Goal: Task Accomplishment & Management: Complete application form

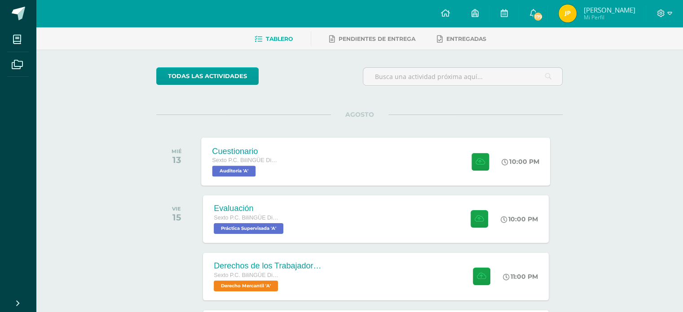
scroll to position [83, 0]
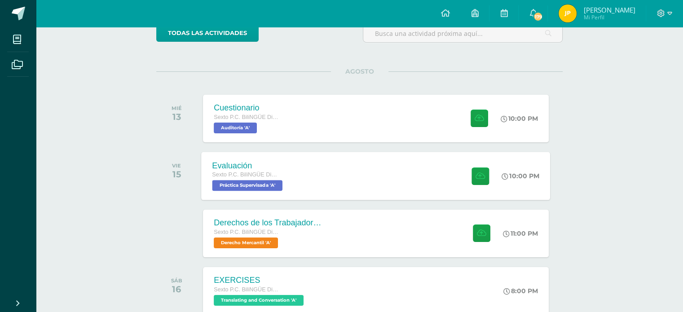
click at [332, 179] on div "Evaluación Sexto P.C. BiliNGÜE Diario Práctica Supervisada 'A' 10:00 PM Evaluac…" at bounding box center [376, 176] width 349 height 48
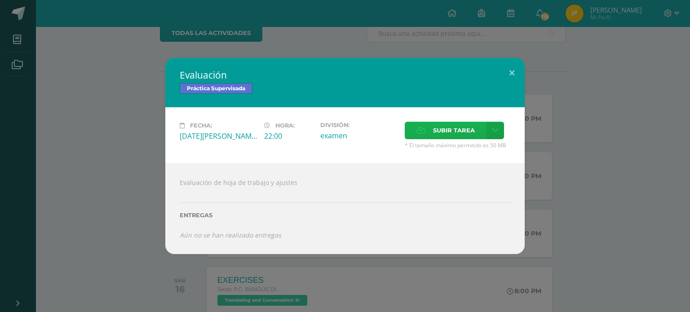
click at [416, 138] on label "Subir tarea" at bounding box center [446, 131] width 82 height 18
click at [0, 0] on input "Subir tarea" at bounding box center [0, 0] width 0 height 0
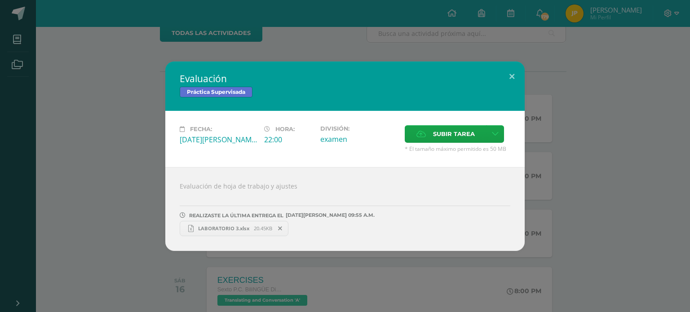
click at [155, 171] on div "Evaluación Práctica Supervisada Fecha: [DATE][PERSON_NAME] Hora: 22:00 División…" at bounding box center [345, 157] width 683 height 190
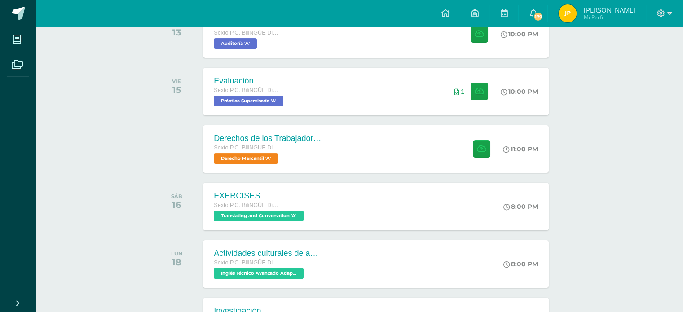
scroll to position [138, 0]
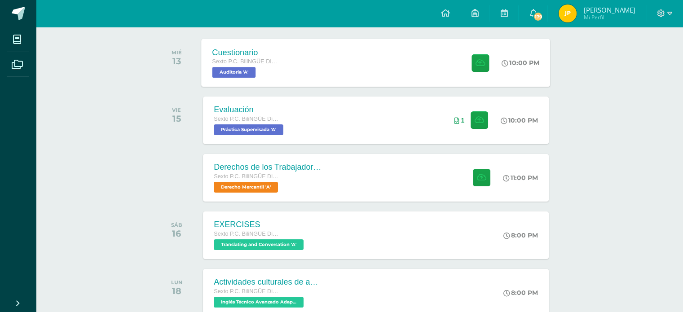
click at [282, 84] on div "Cuestionario Sexto P.C. BiliNGÜE Diario [GEOGRAPHIC_DATA] 'A'" at bounding box center [247, 63] width 90 height 48
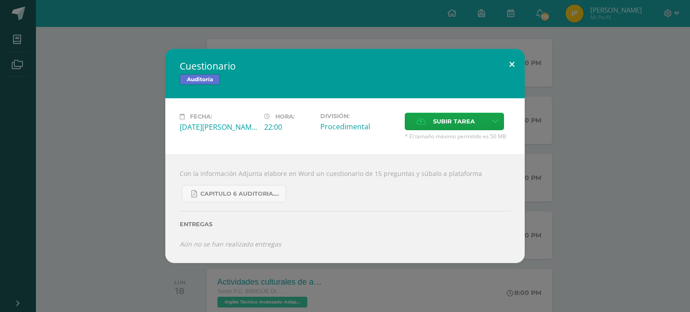
click at [518, 59] on button at bounding box center [512, 64] width 26 height 31
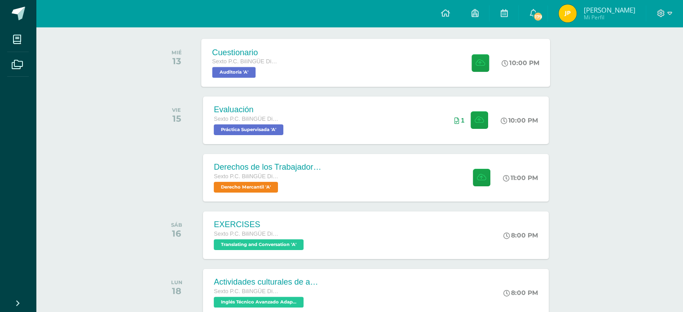
click at [369, 61] on div "Cuestionario Sexto P.C. BiliNGÜE Diario [GEOGRAPHIC_DATA] 'A' 10:00 PM Cuestion…" at bounding box center [376, 63] width 349 height 48
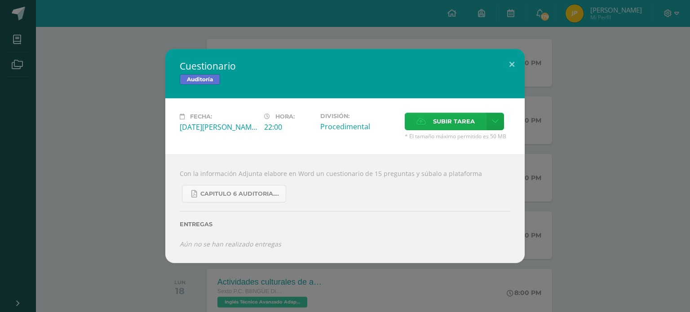
click at [424, 119] on icon at bounding box center [421, 122] width 9 height 6
click at [0, 0] on input "Subir tarea" at bounding box center [0, 0] width 0 height 0
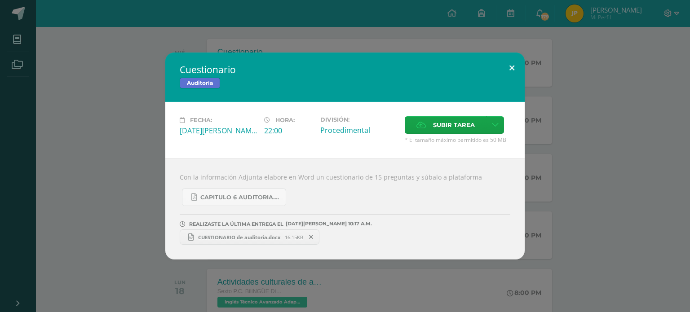
click at [516, 69] on button at bounding box center [512, 68] width 26 height 31
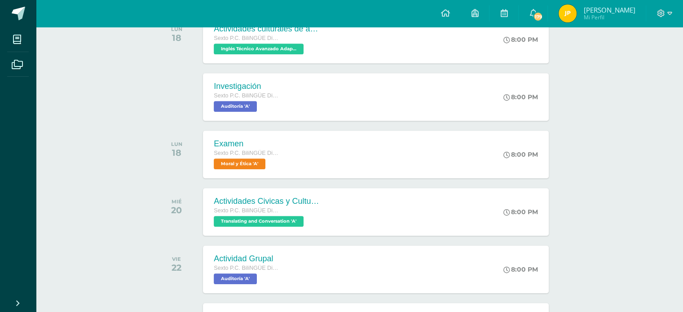
scroll to position [596, 0]
